Goal: Information Seeking & Learning: Learn about a topic

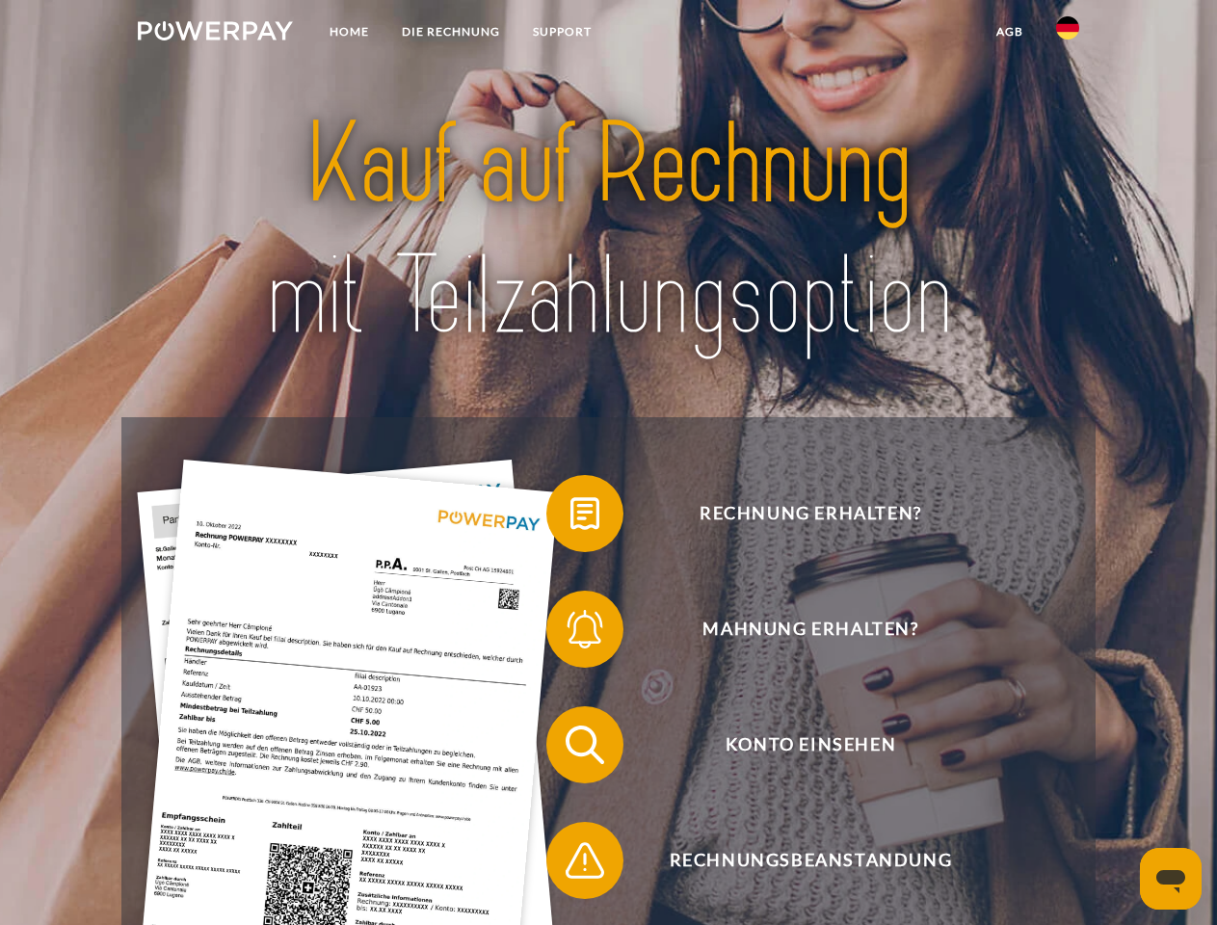
click at [215, 34] on img at bounding box center [215, 30] width 155 height 19
click at [1067, 34] on img at bounding box center [1067, 27] width 23 height 23
click at [1009, 32] on link "agb" at bounding box center [1010, 31] width 60 height 35
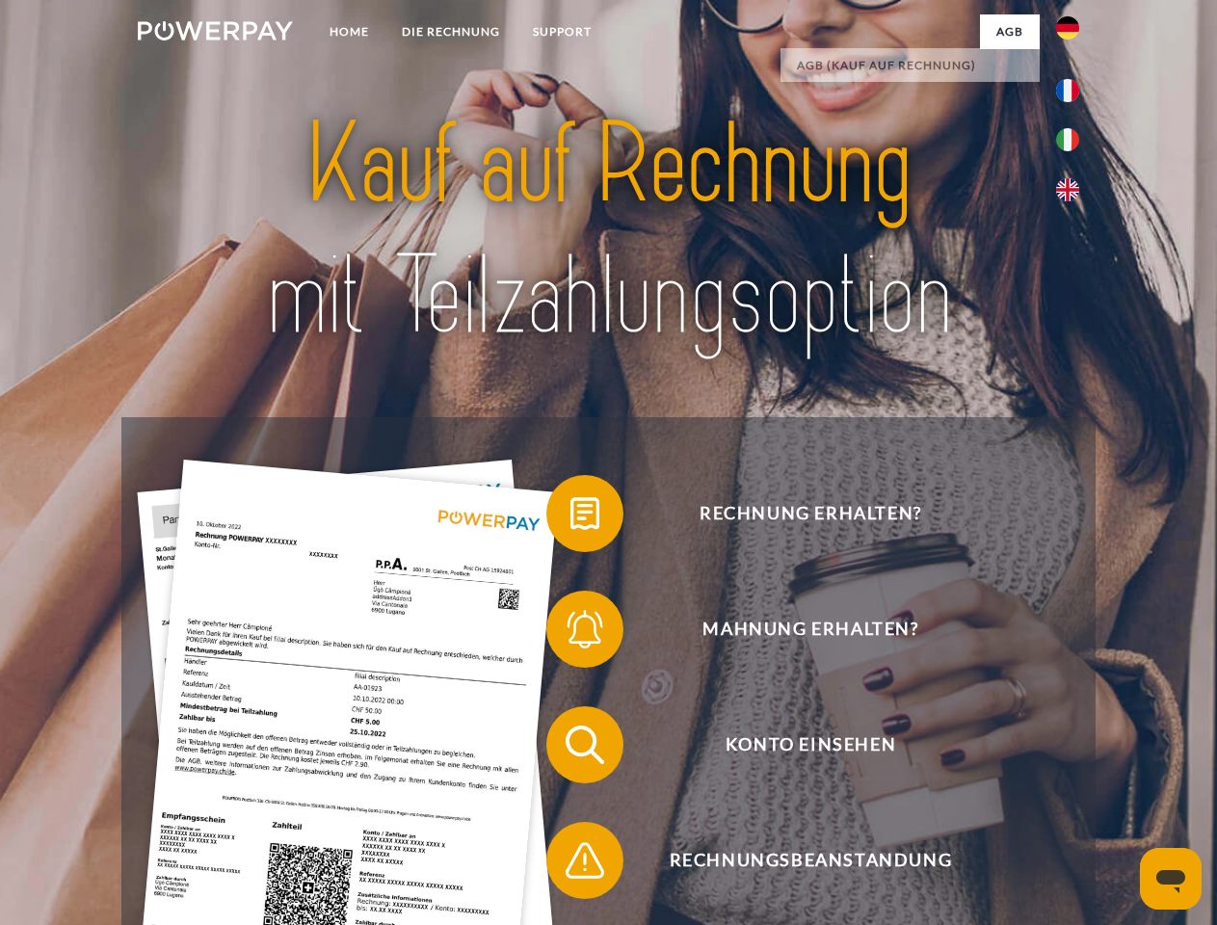
click at [570, 517] on span at bounding box center [556, 513] width 96 height 96
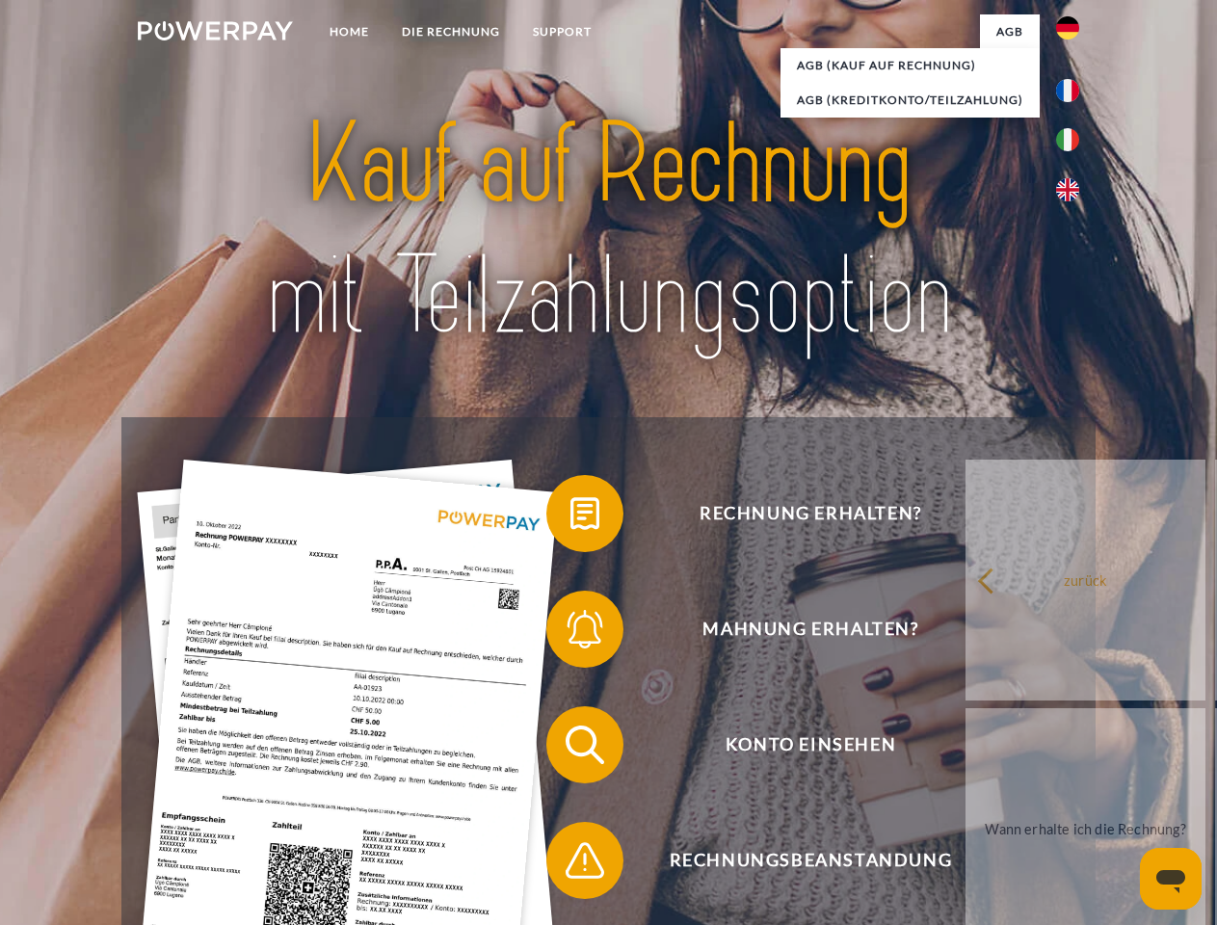
click at [570, 633] on div "Rechnung erhalten? Mahnung erhalten? Konto einsehen" at bounding box center [607, 802] width 973 height 771
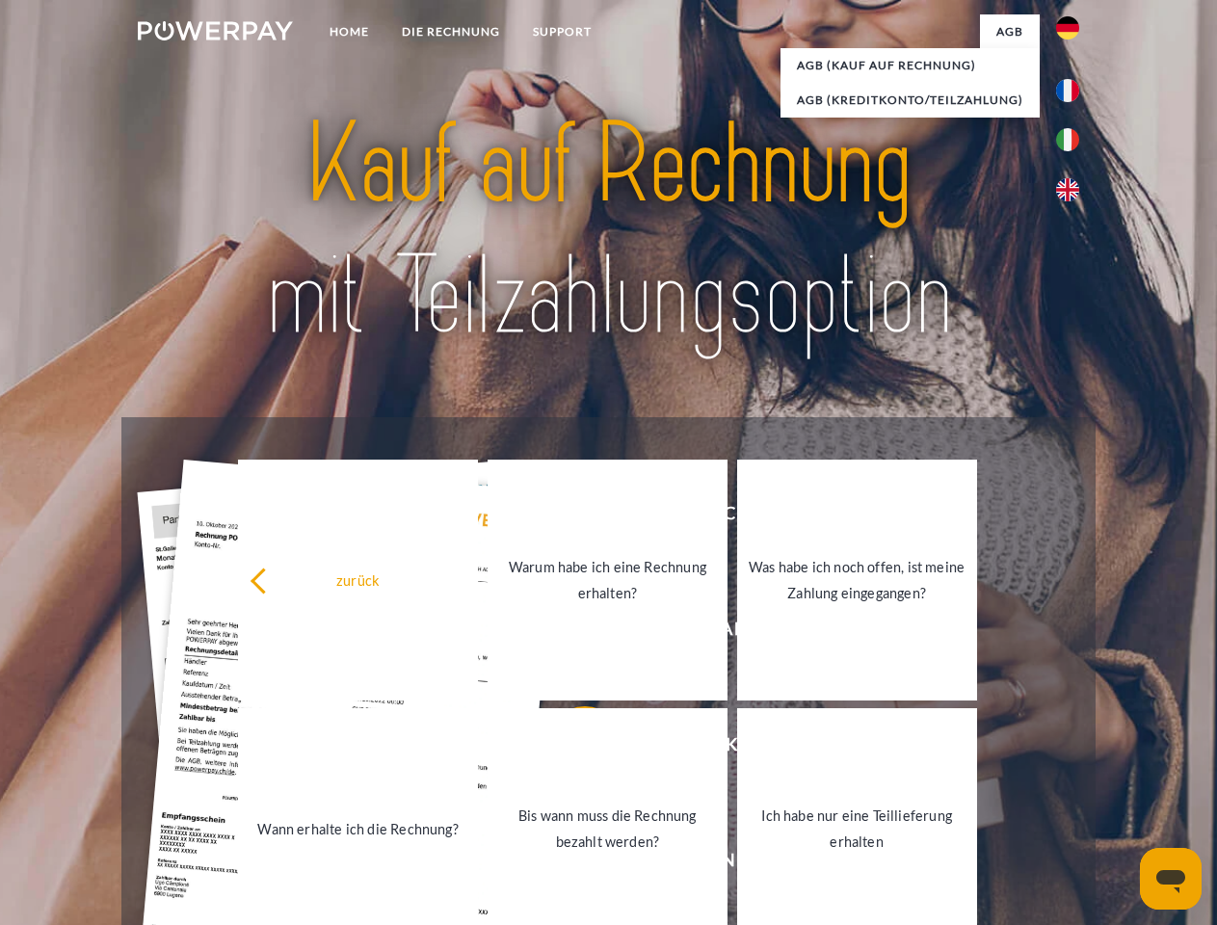
click at [570, 748] on link "Bis wann muss die Rechnung bezahlt werden?" at bounding box center [607, 828] width 240 height 241
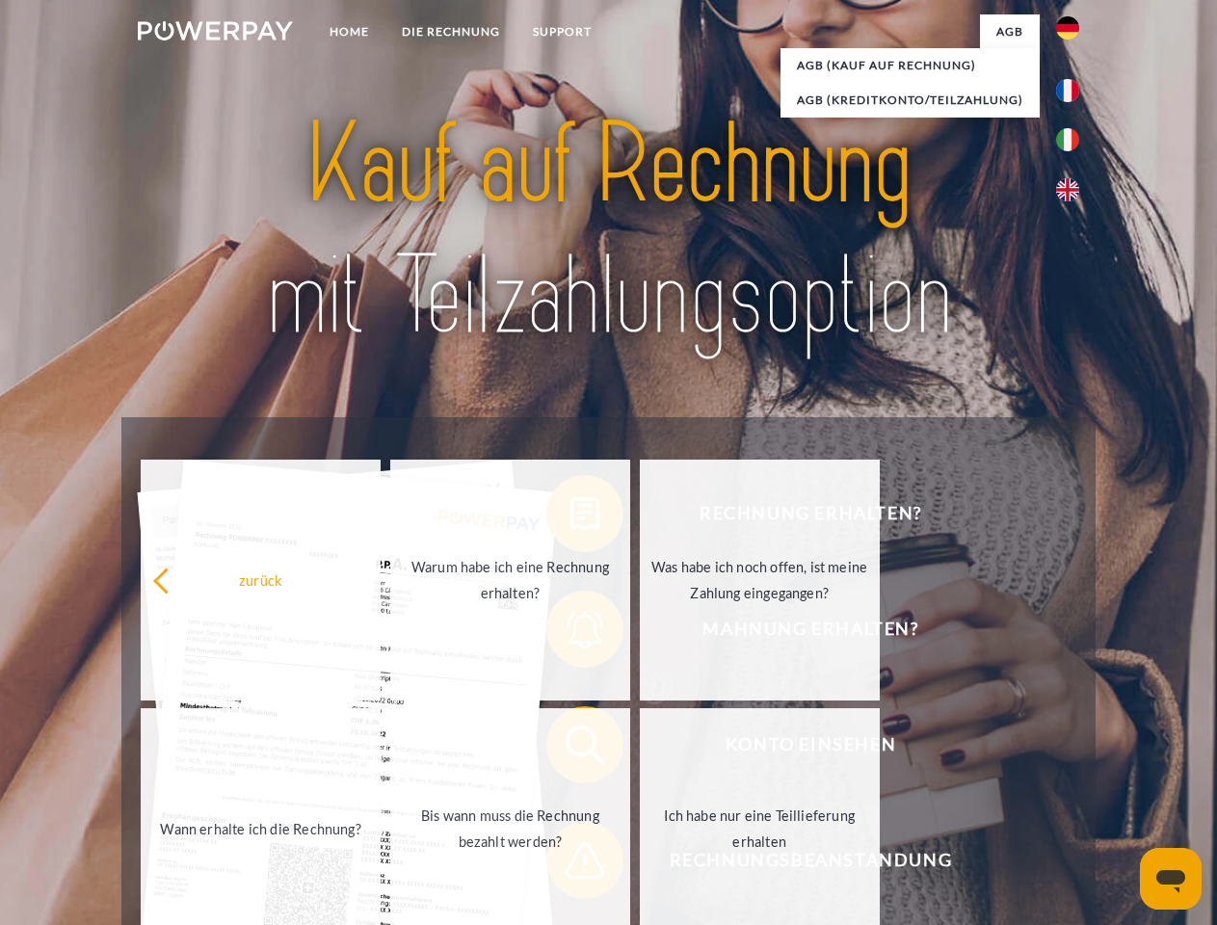
click at [570, 864] on span at bounding box center [556, 860] width 96 height 96
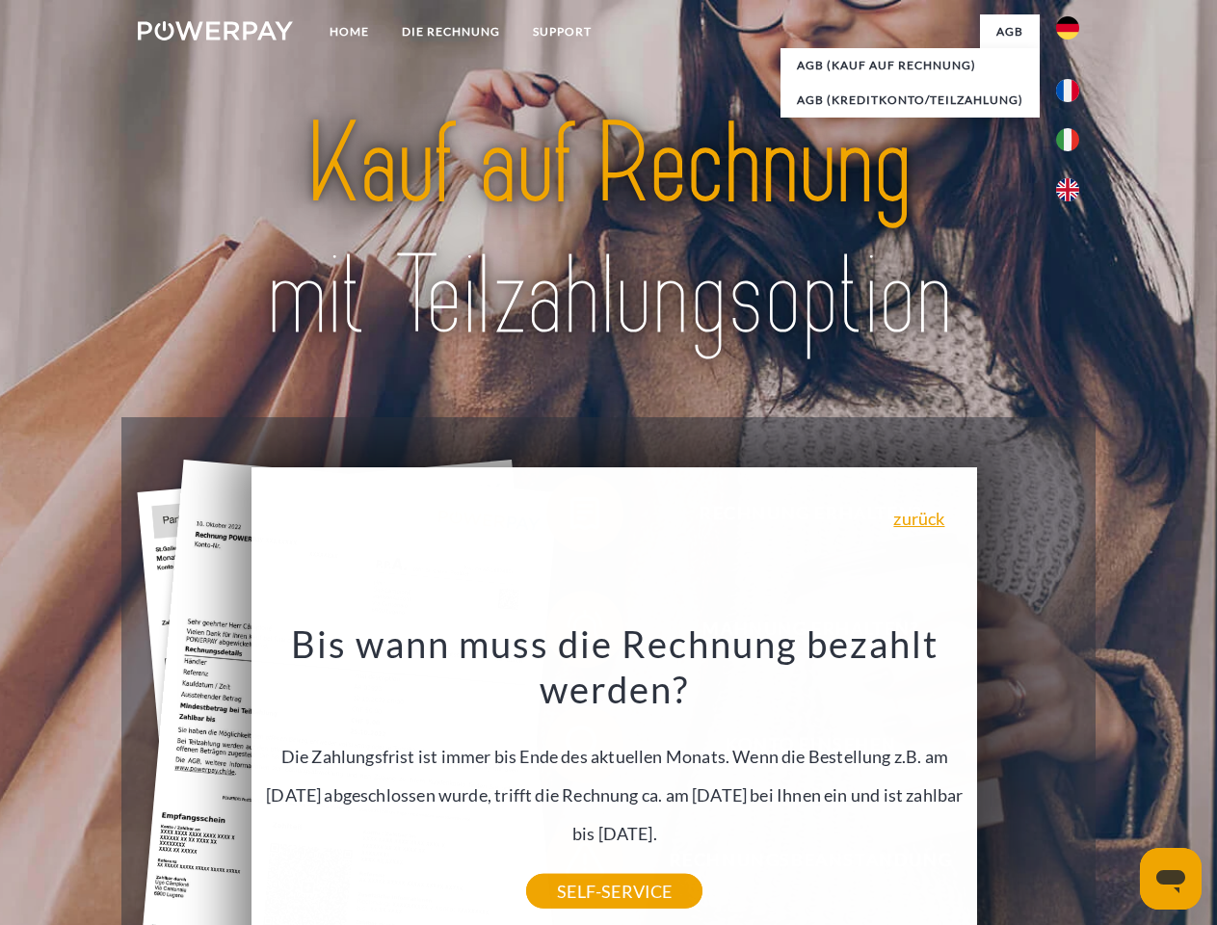
click at [1170, 878] on icon "Messaging-Fenster öffnen" at bounding box center [1170, 881] width 29 height 23
